Goal: Find specific page/section: Find specific page/section

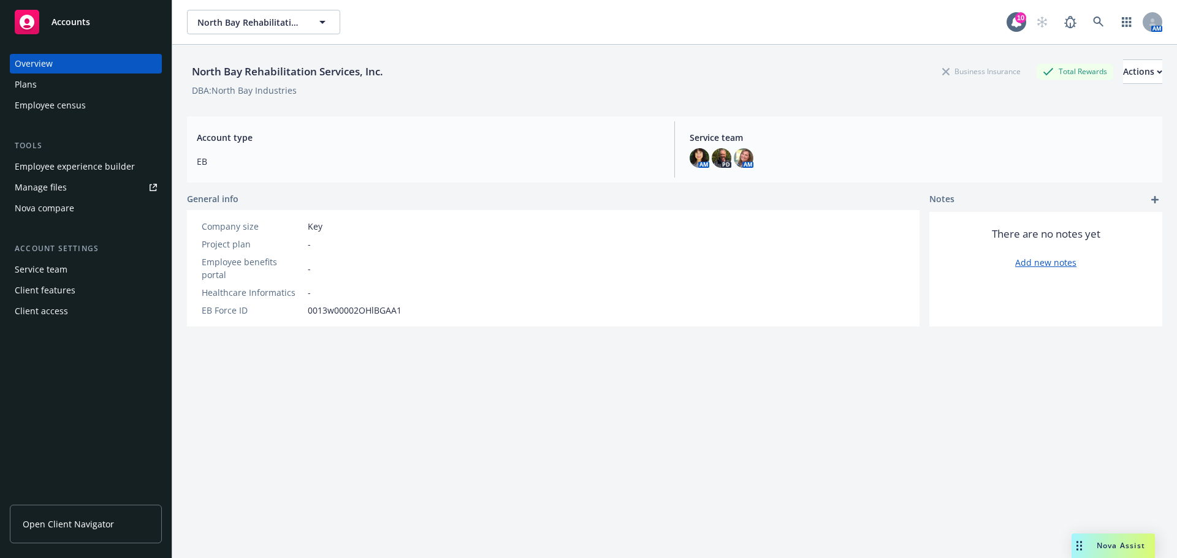
click at [97, 524] on span "Open Client Navigator" at bounding box center [68, 524] width 91 height 13
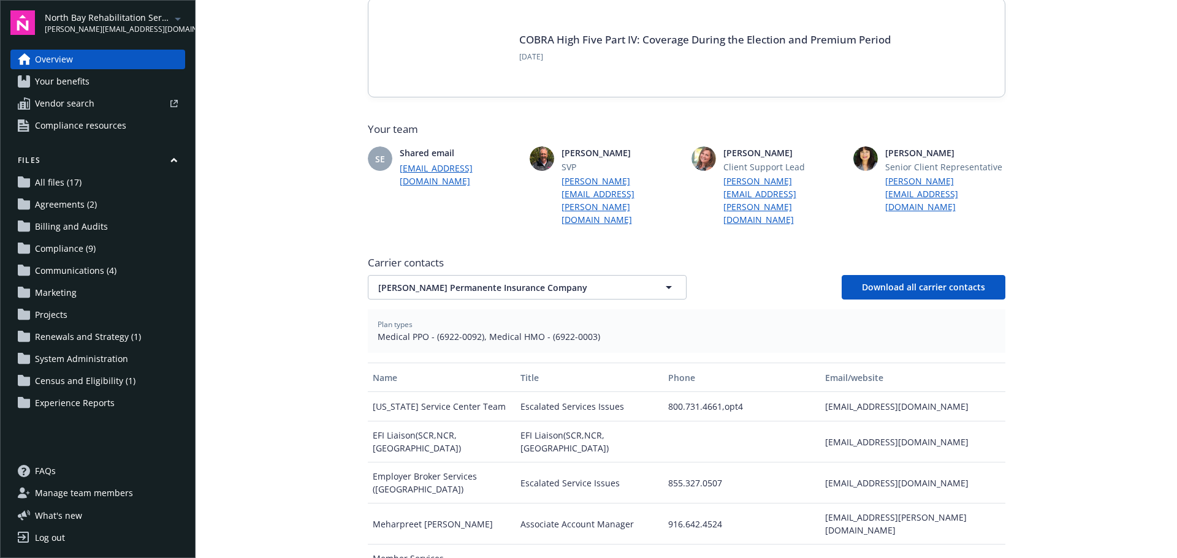
scroll to position [306, 0]
